Goal: Information Seeking & Learning: Learn about a topic

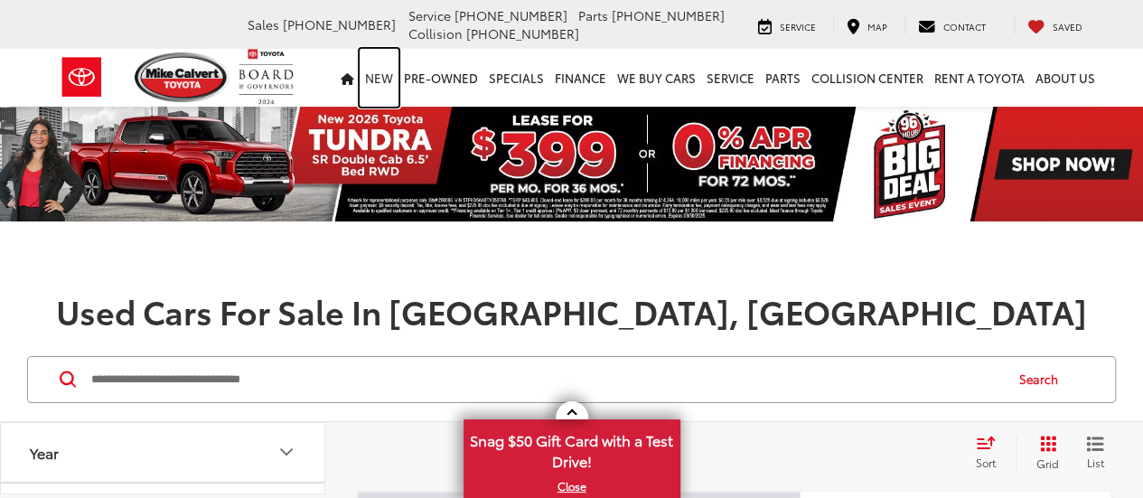
click at [389, 86] on link "New" at bounding box center [379, 78] width 39 height 58
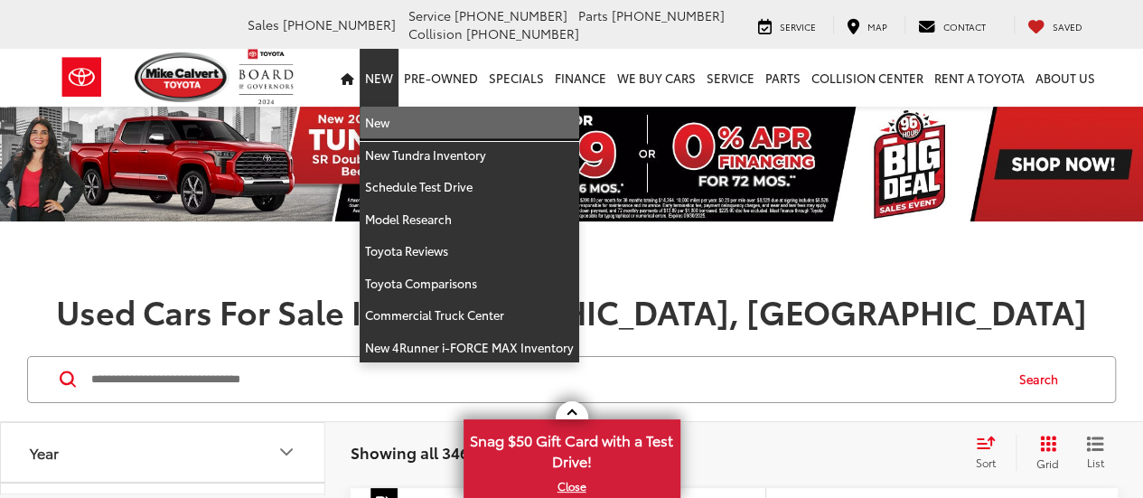
click at [396, 129] on link "New" at bounding box center [470, 123] width 220 height 33
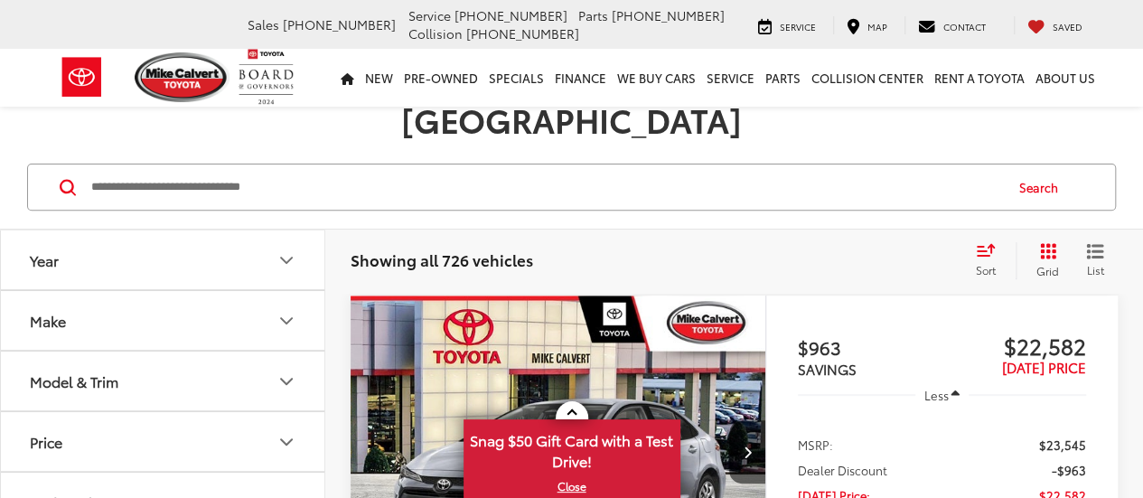
scroll to position [295, 0]
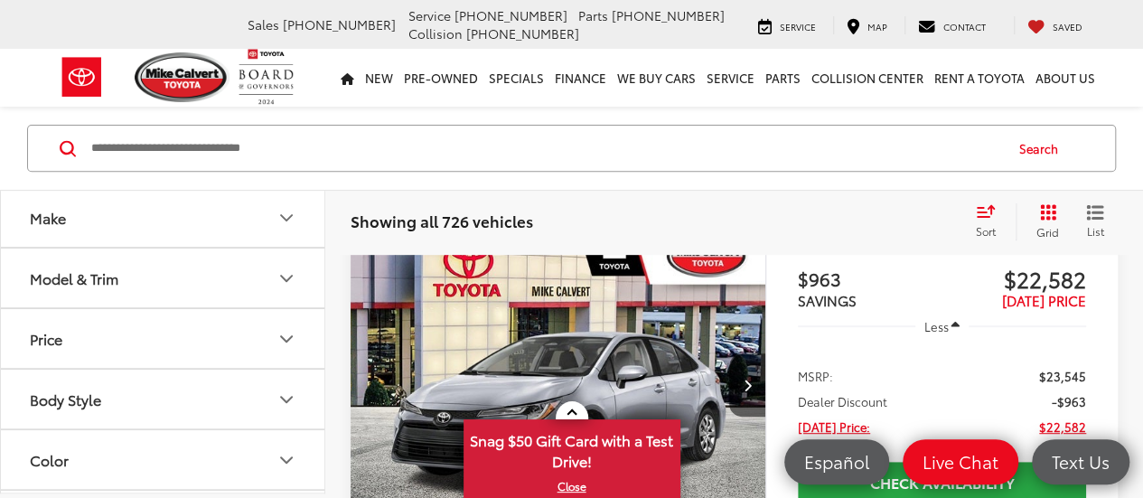
click at [146, 277] on button "Model & Trim" at bounding box center [163, 277] width 325 height 59
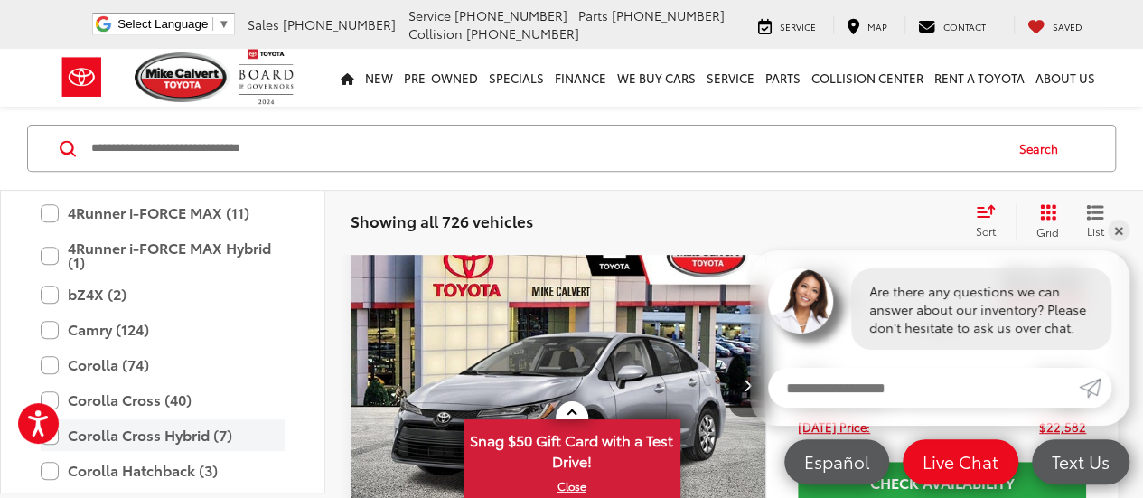
scroll to position [0, 0]
click at [161, 421] on label "Corolla Cross Hybrid (7)" at bounding box center [163, 435] width 244 height 32
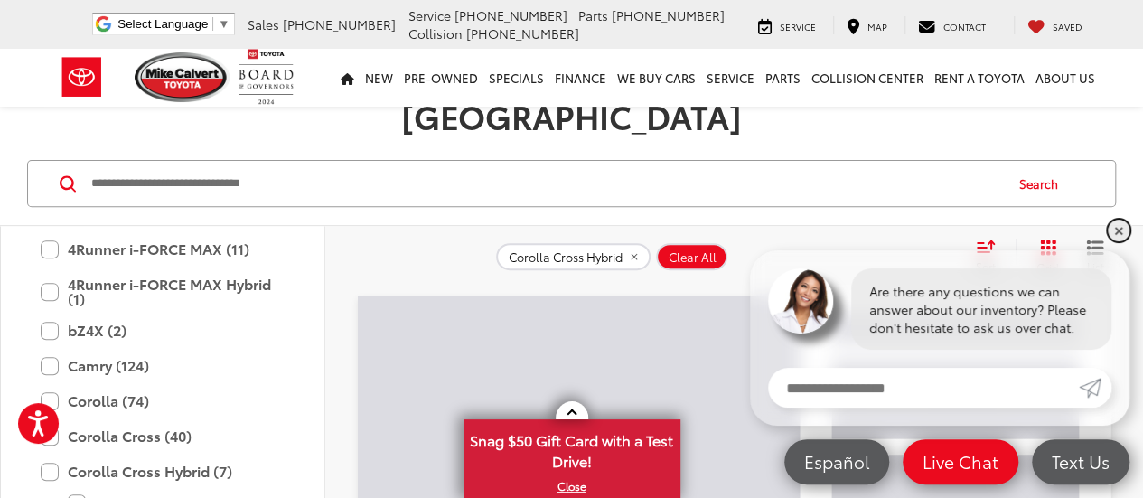
click at [1120, 230] on link "✕" at bounding box center [1119, 231] width 22 height 22
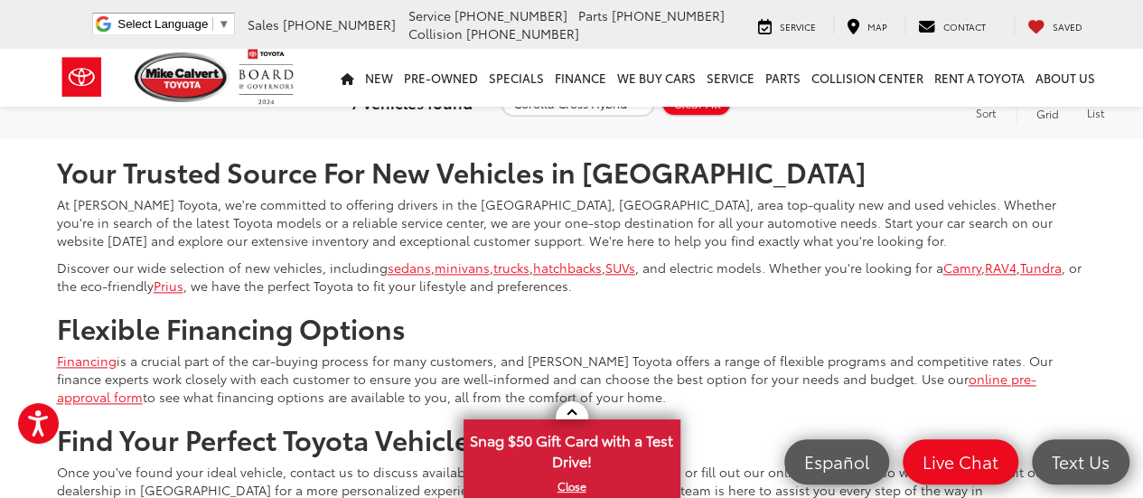
scroll to position [4501, 0]
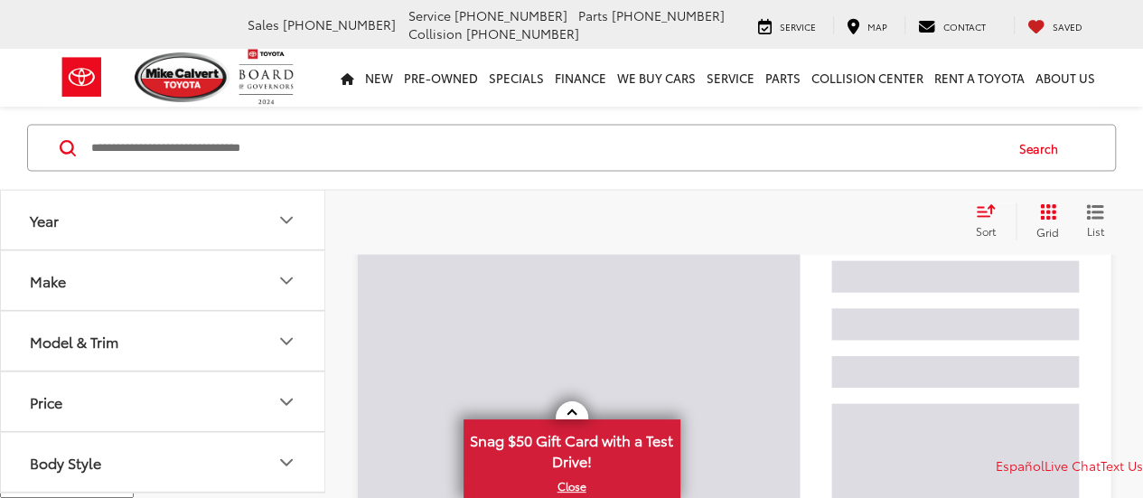
scroll to position [826, 0]
